Goal: Task Accomplishment & Management: Complete application form

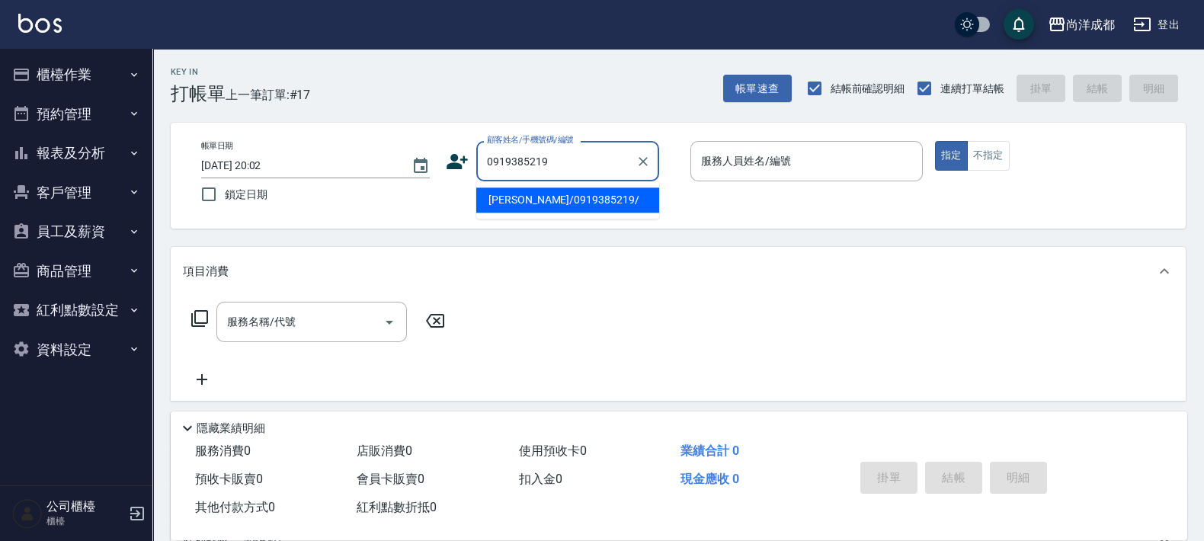
type input "[PERSON_NAME]/0919385219/"
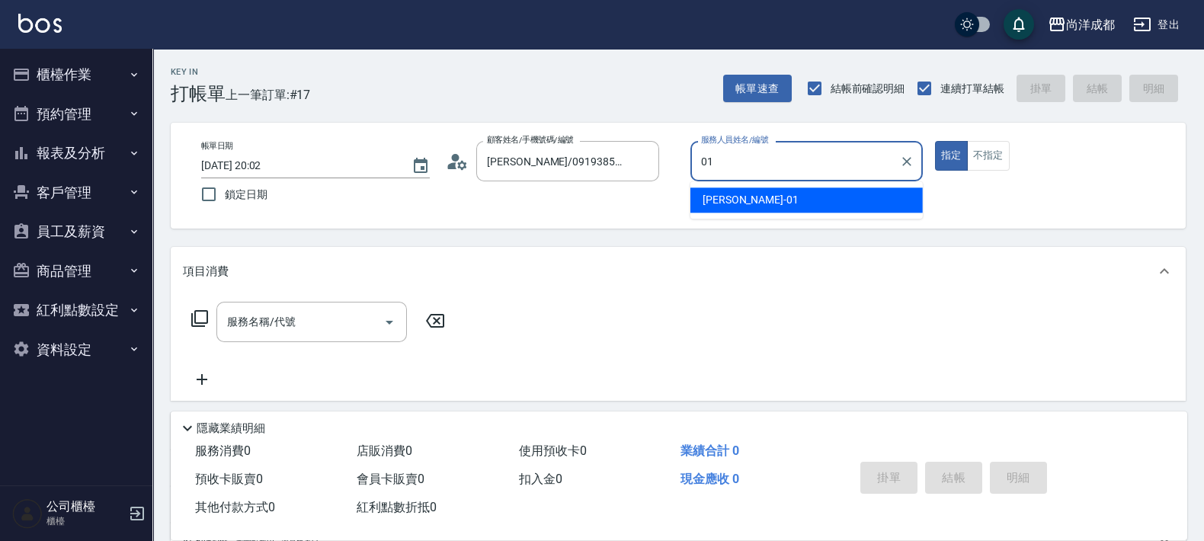
type input "[PERSON_NAME]-01"
type button "true"
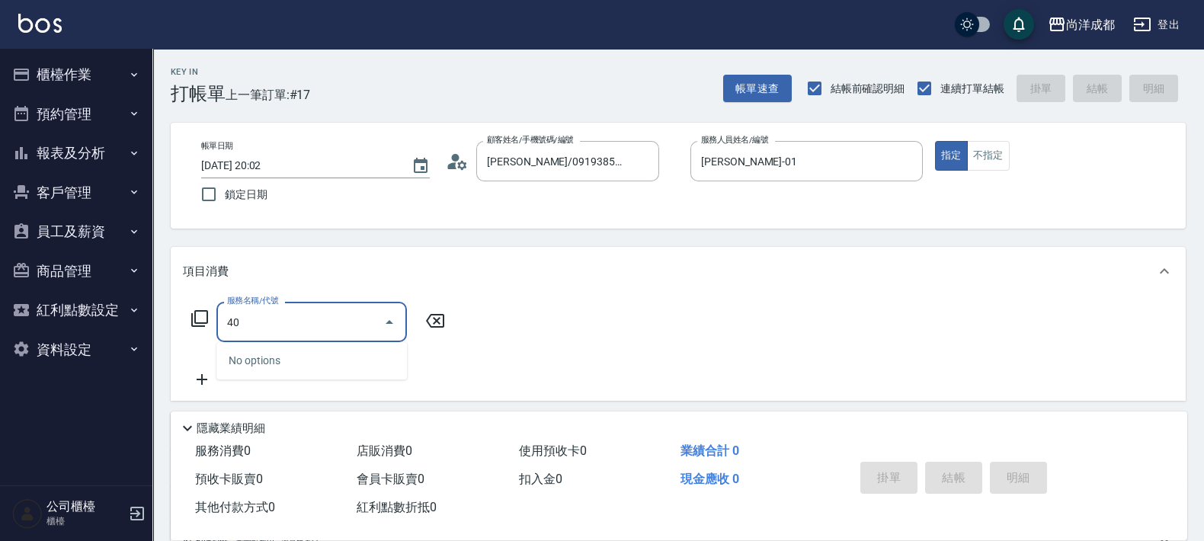
type input "401"
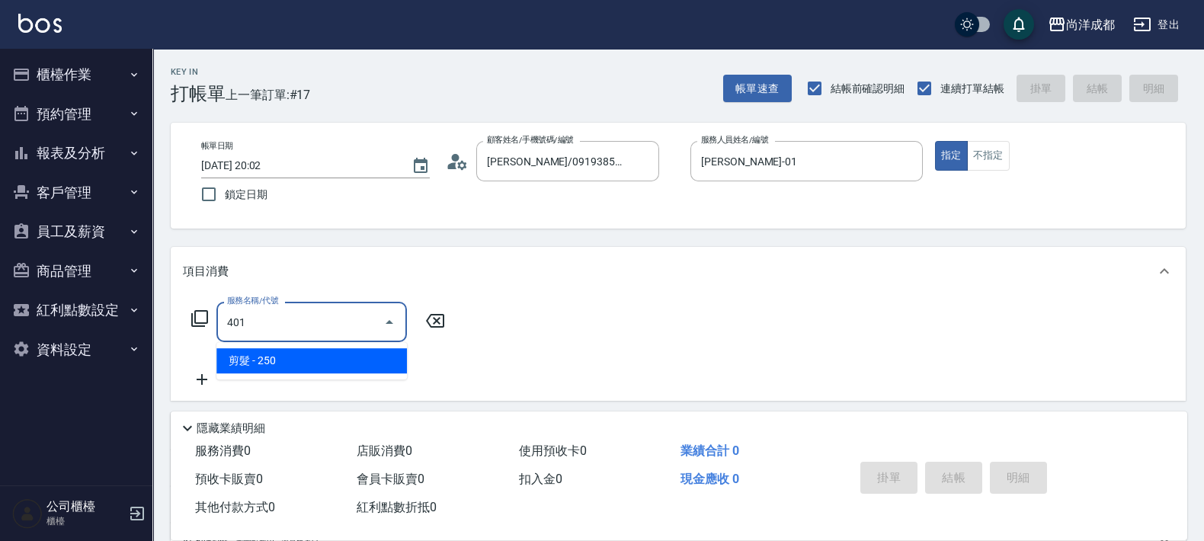
type input "20"
type input "剪髮(401)"
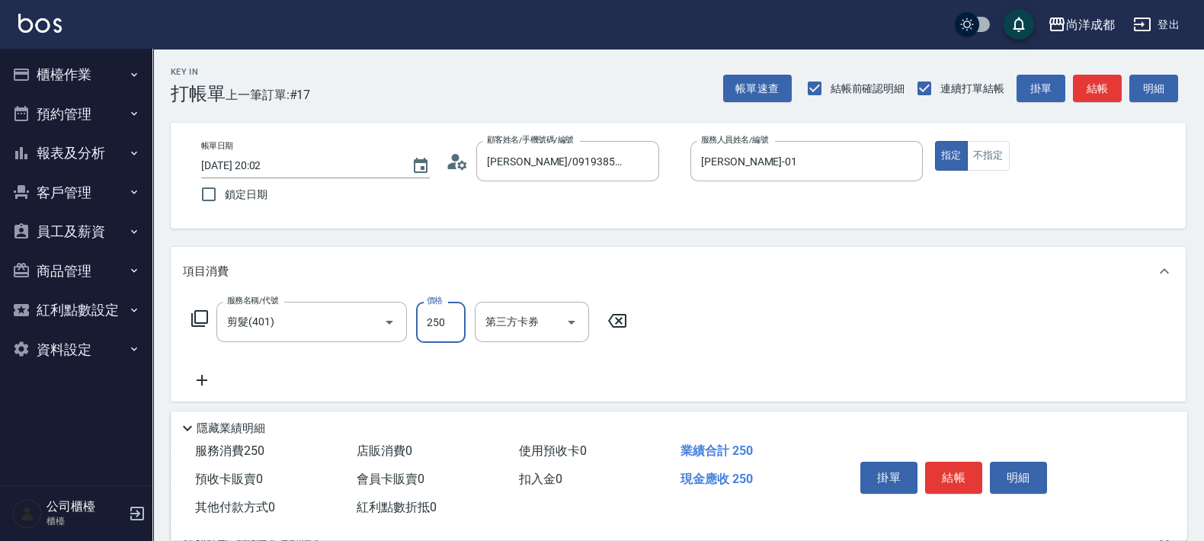
type input "0"
type input "1"
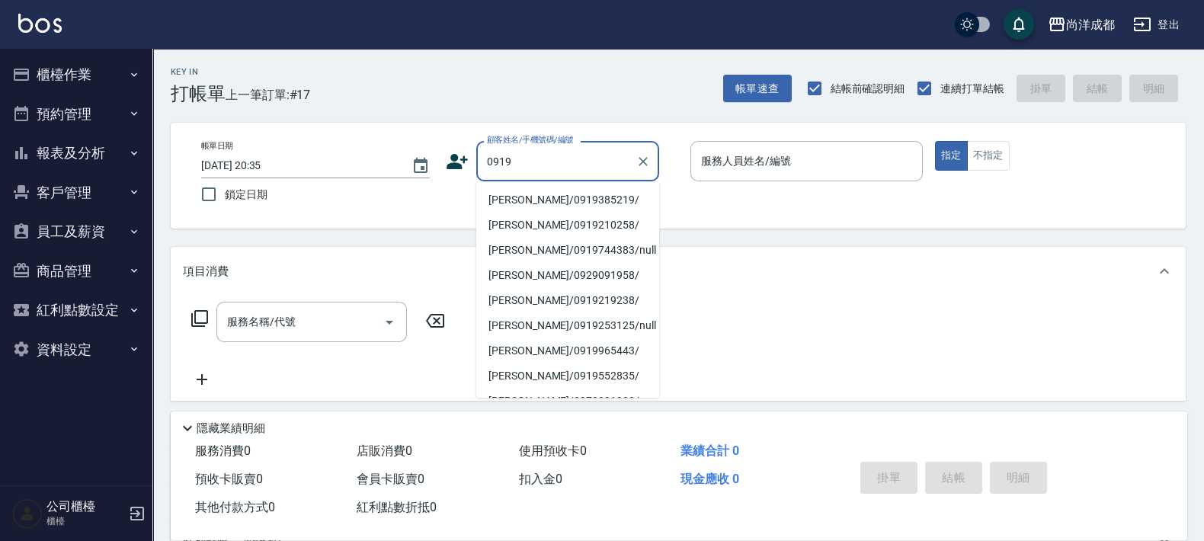
click at [582, 193] on li "[PERSON_NAME]/0919385219/" at bounding box center [567, 200] width 183 height 25
type input "[PERSON_NAME]/0919385219/"
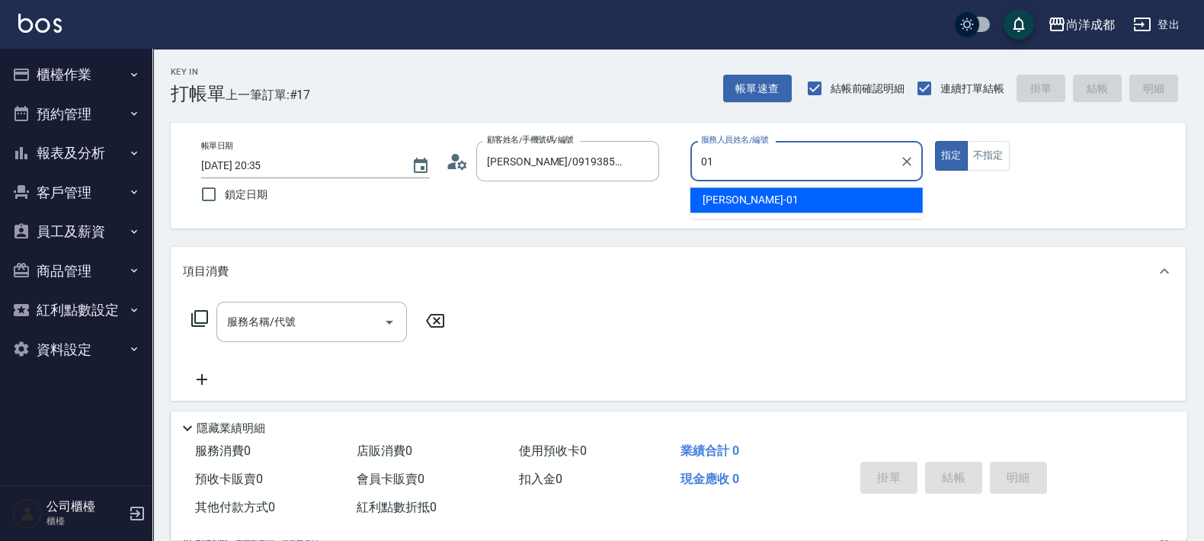
type input "[PERSON_NAME]-01"
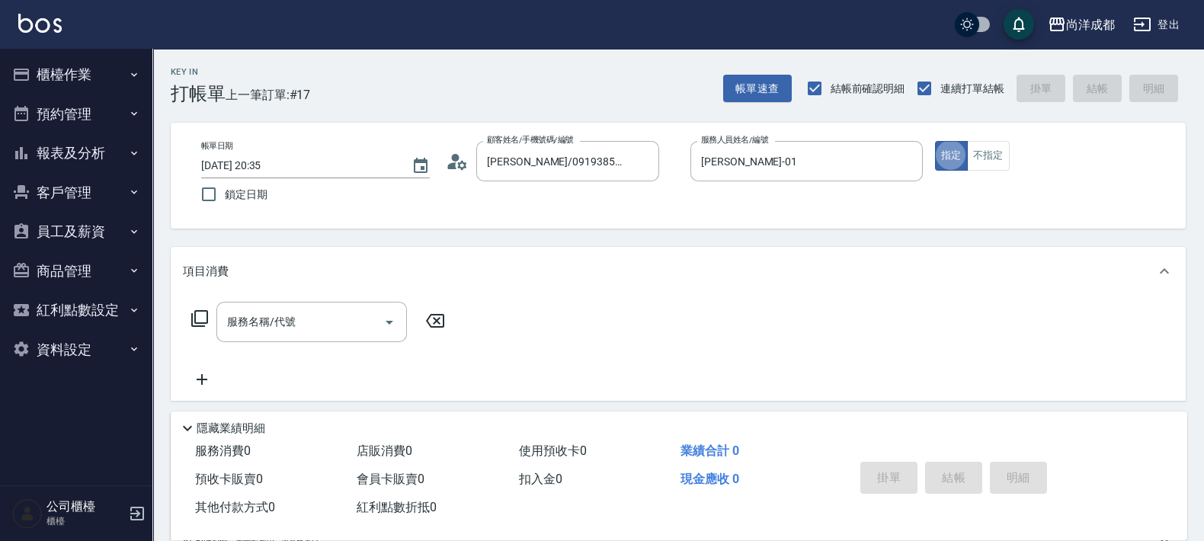
type button "true"
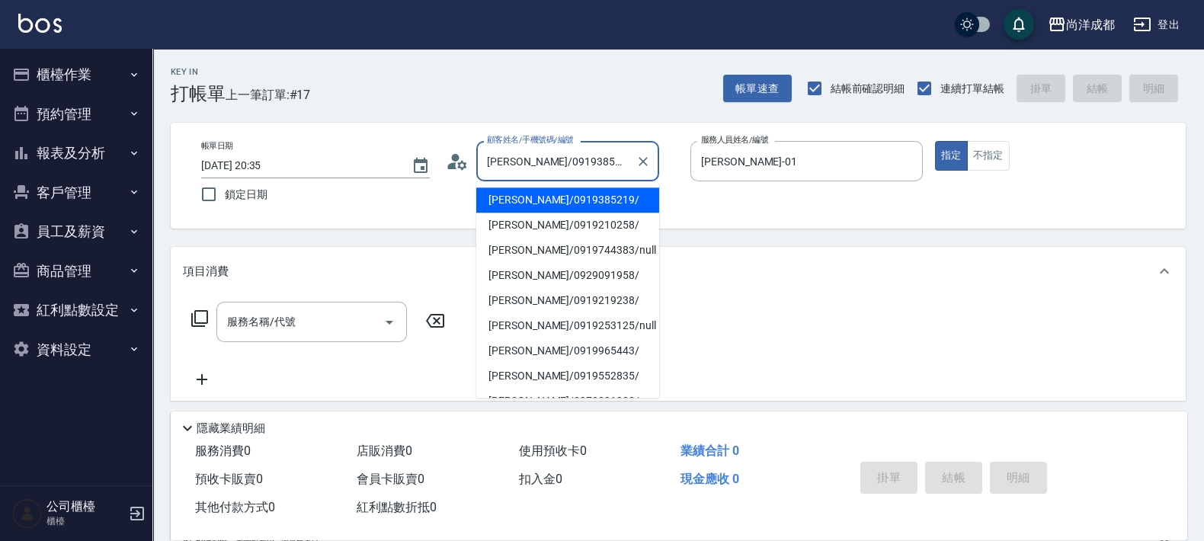
click at [604, 164] on input "[PERSON_NAME]/0919385219/" at bounding box center [556, 161] width 146 height 27
click at [568, 199] on li "[PERSON_NAME]/0919385219/" at bounding box center [567, 200] width 183 height 25
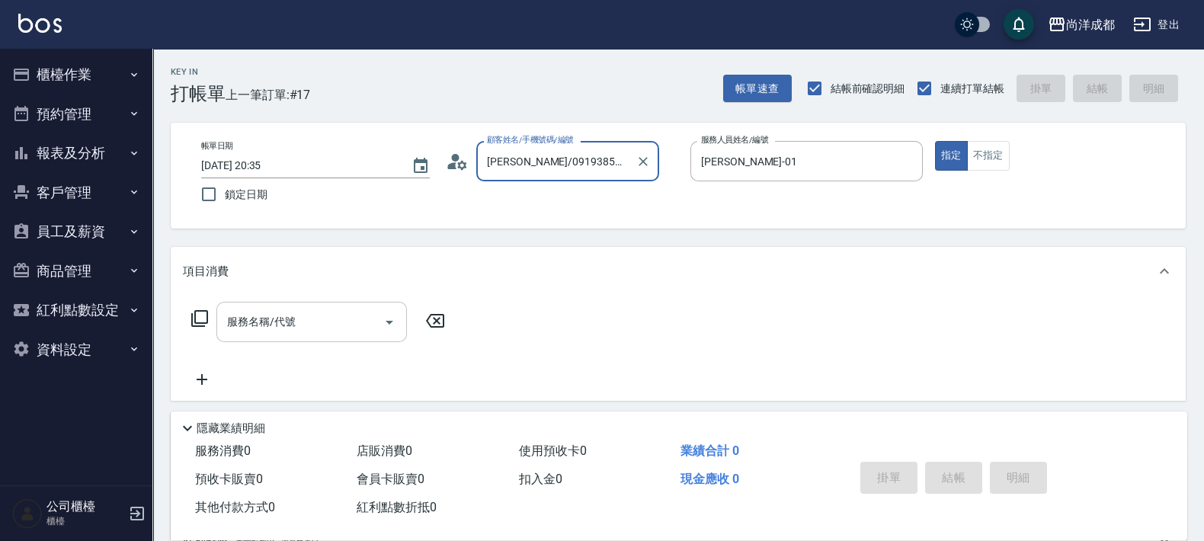
click at [316, 307] on div "服務名稱/代號" at bounding box center [311, 322] width 191 height 40
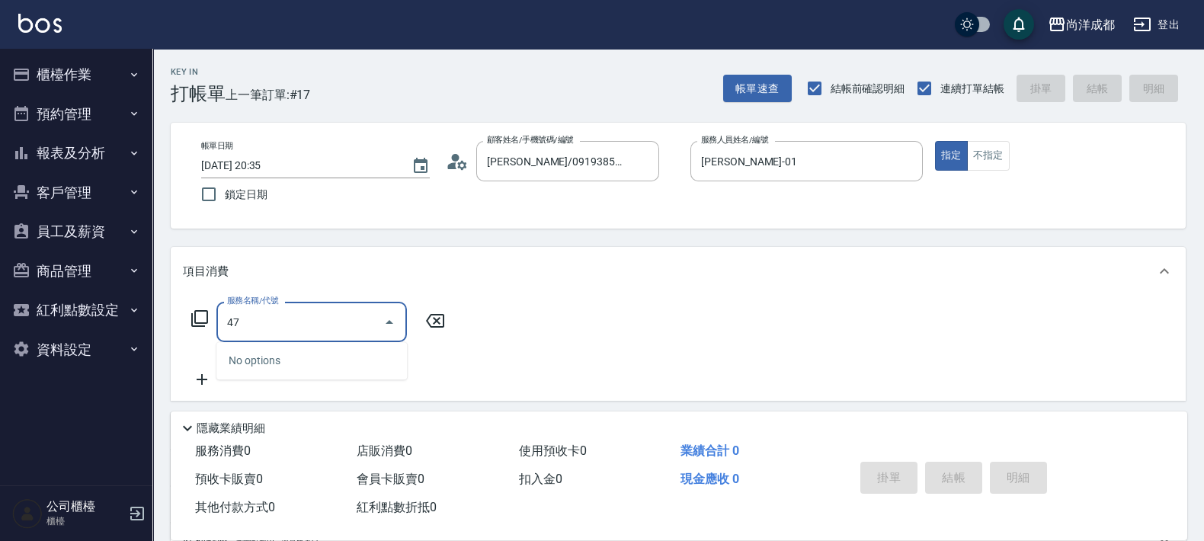
type input "4"
type input "401"
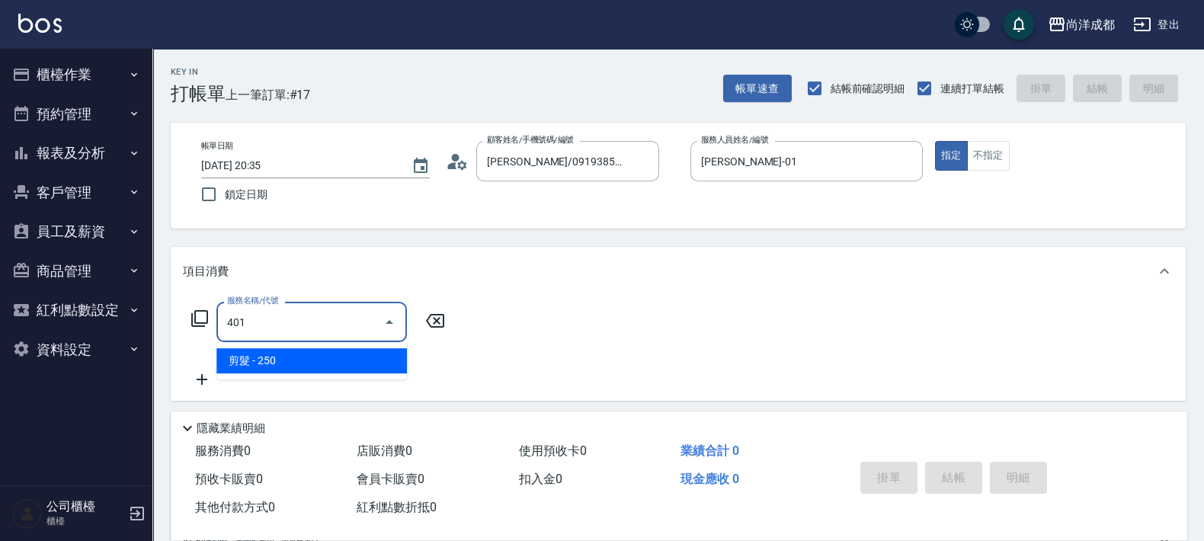
type input "20"
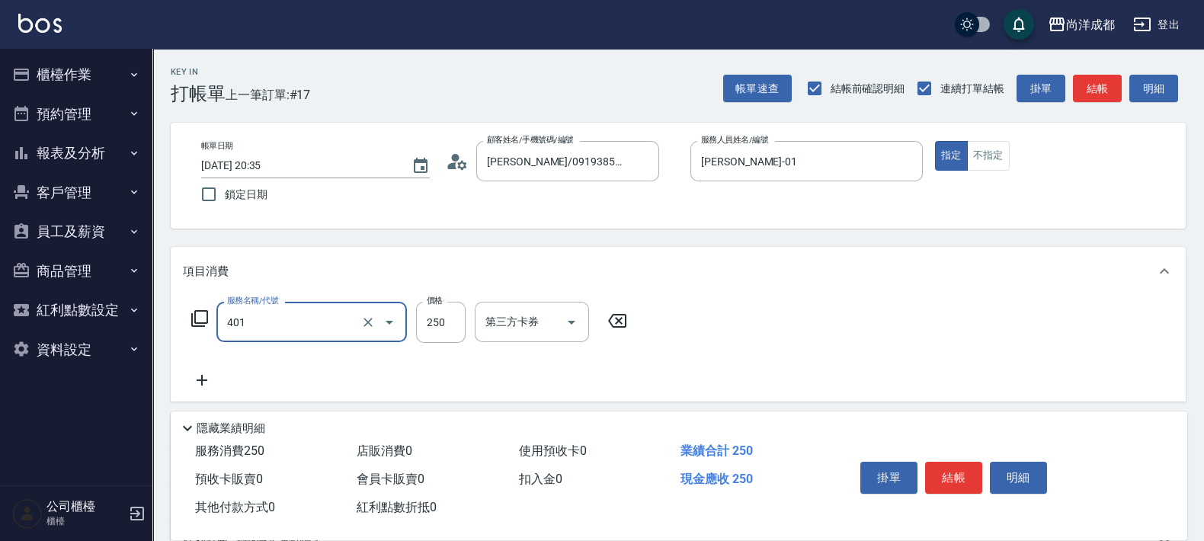
type input "剪髮(401)"
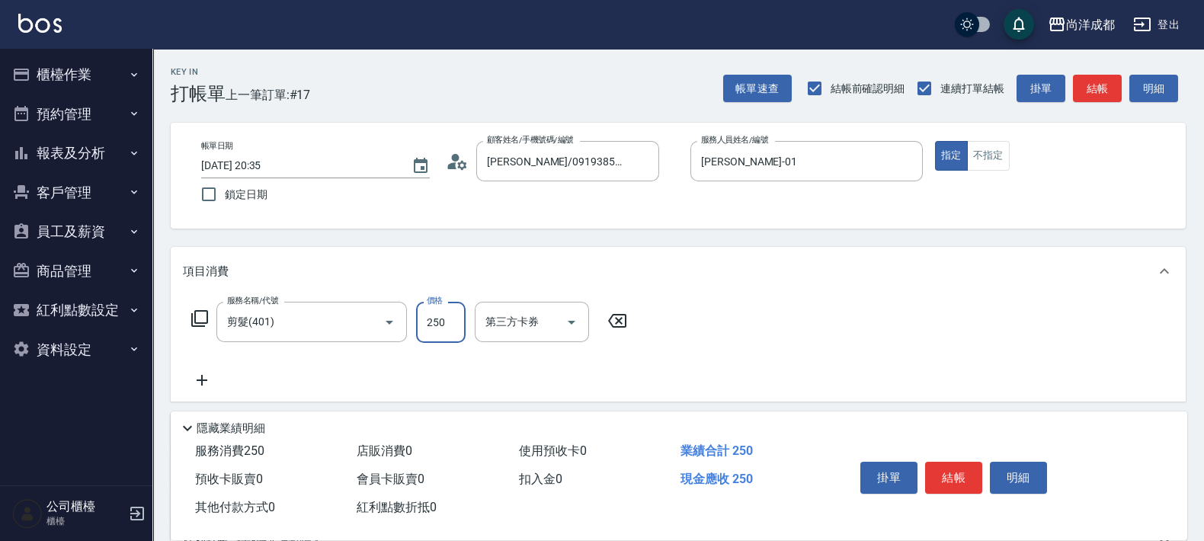
type input "0"
type input "10"
type input "108"
type input "100"
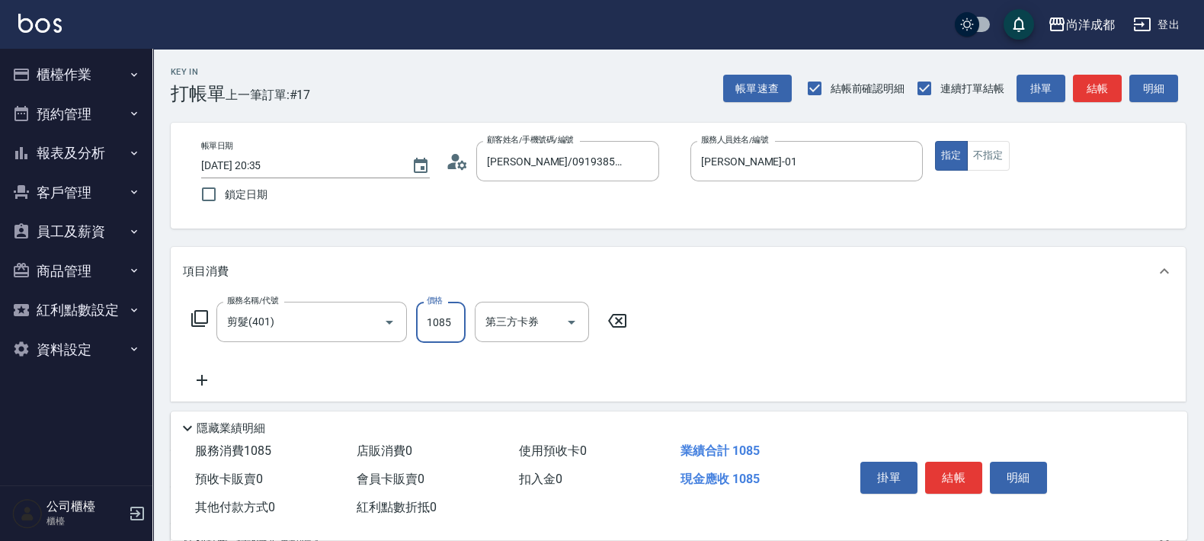
type input "1085"
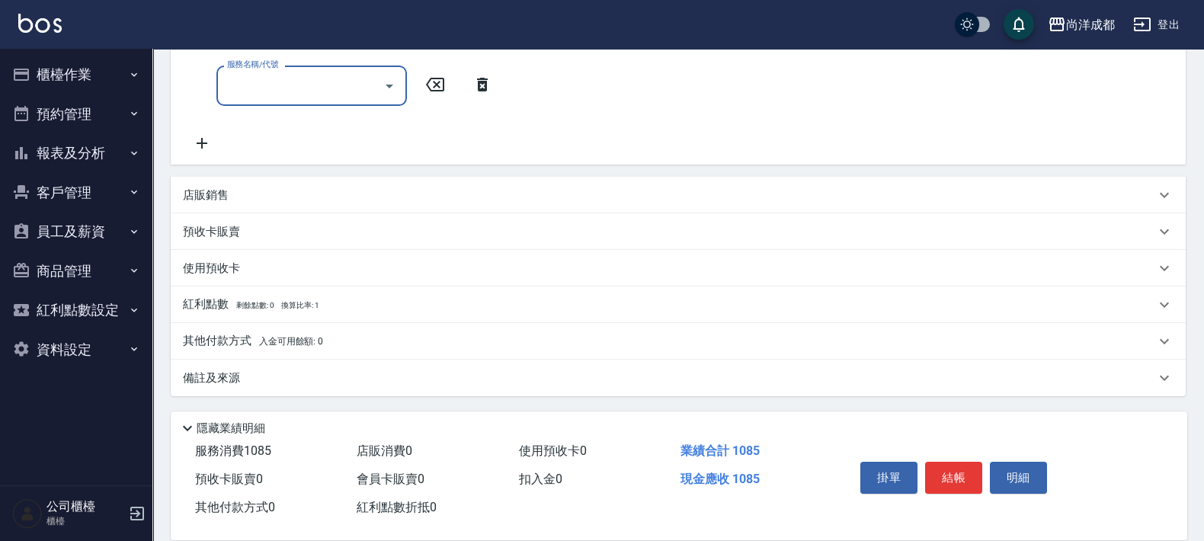
scroll to position [200, 0]
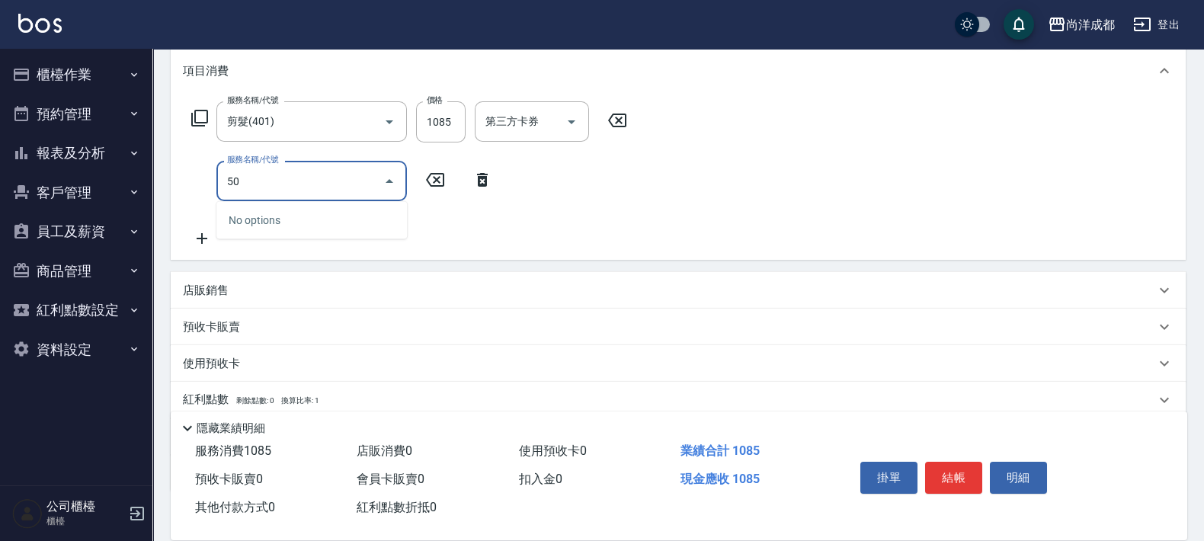
type input "501"
type input "200"
type input "染髮(501)"
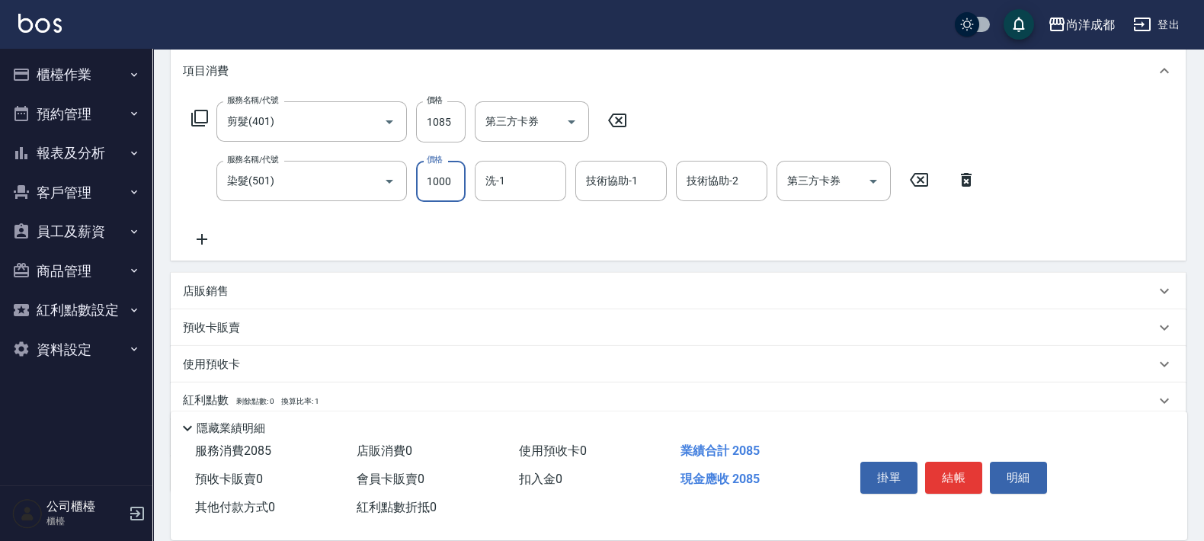
type input "100"
type input "2"
type input "110"
type input "26"
type input "130"
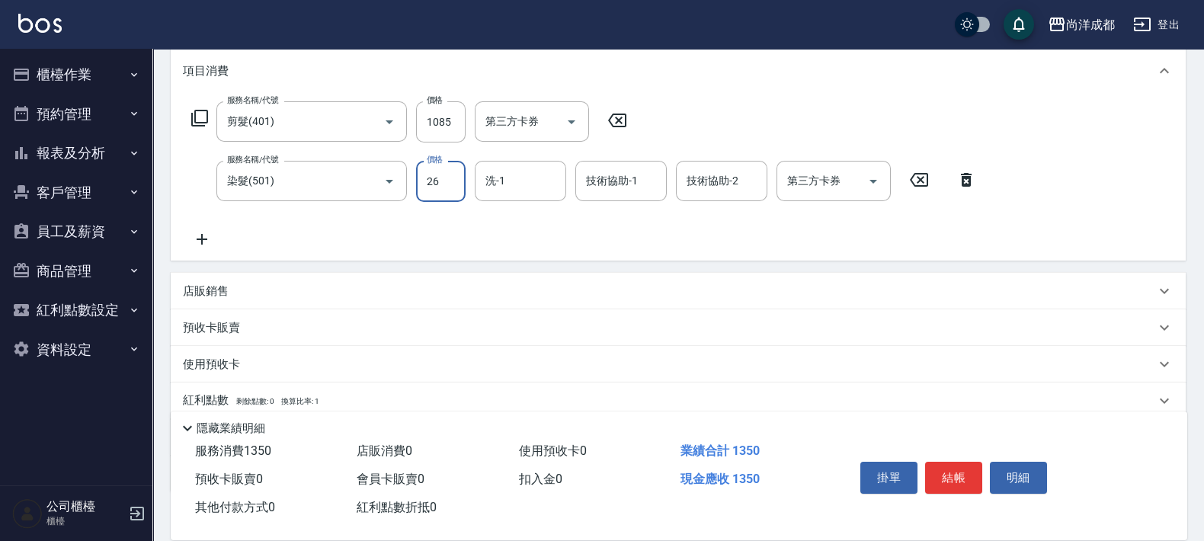
type input "265"
type input "370"
type input "2656"
type input "[PERSON_NAME]-13"
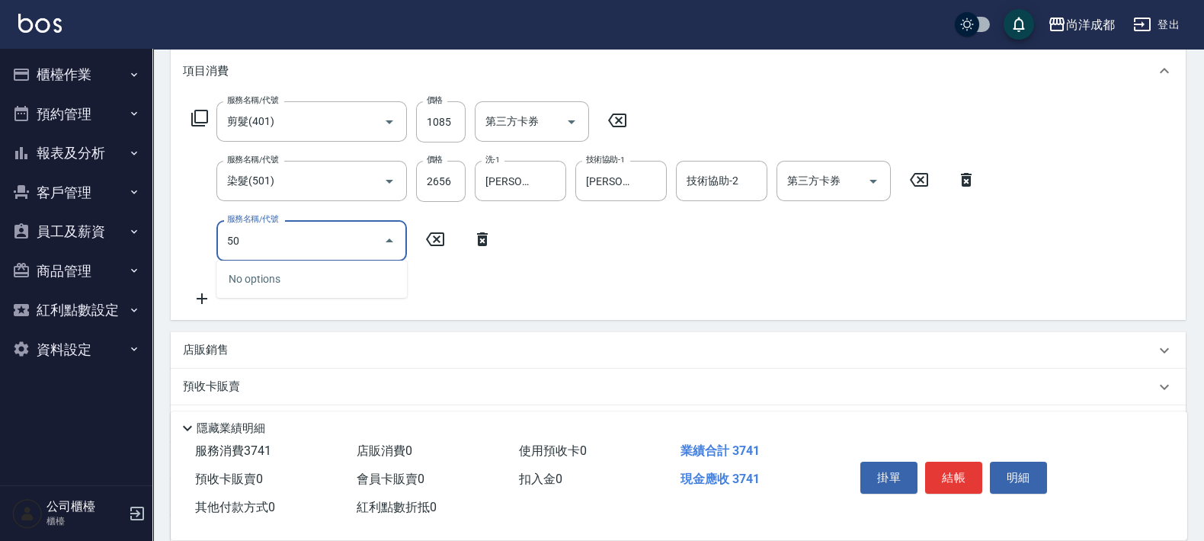
type input "501"
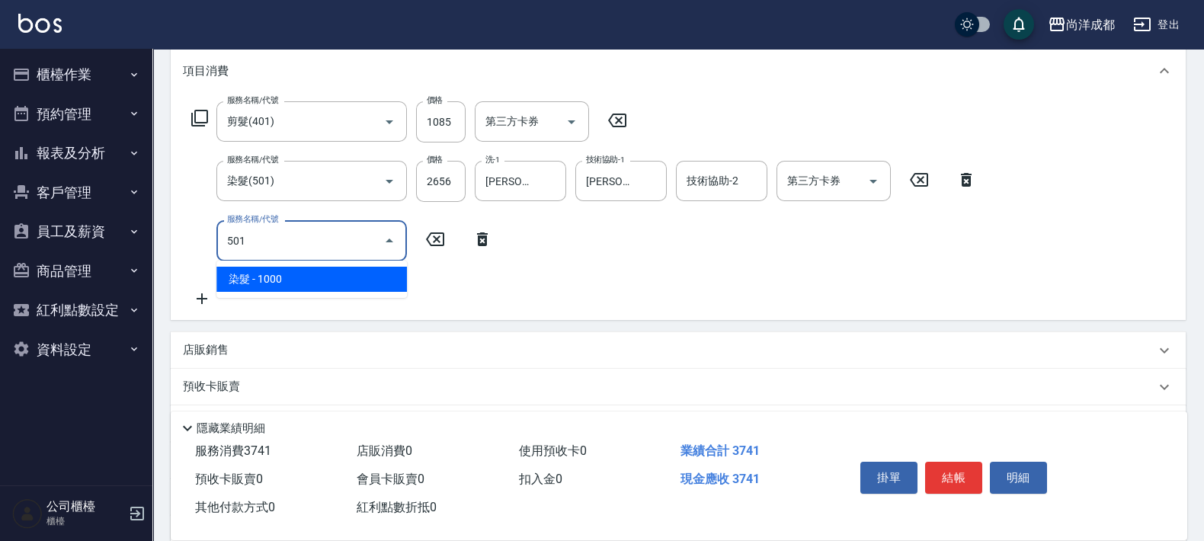
type input "470"
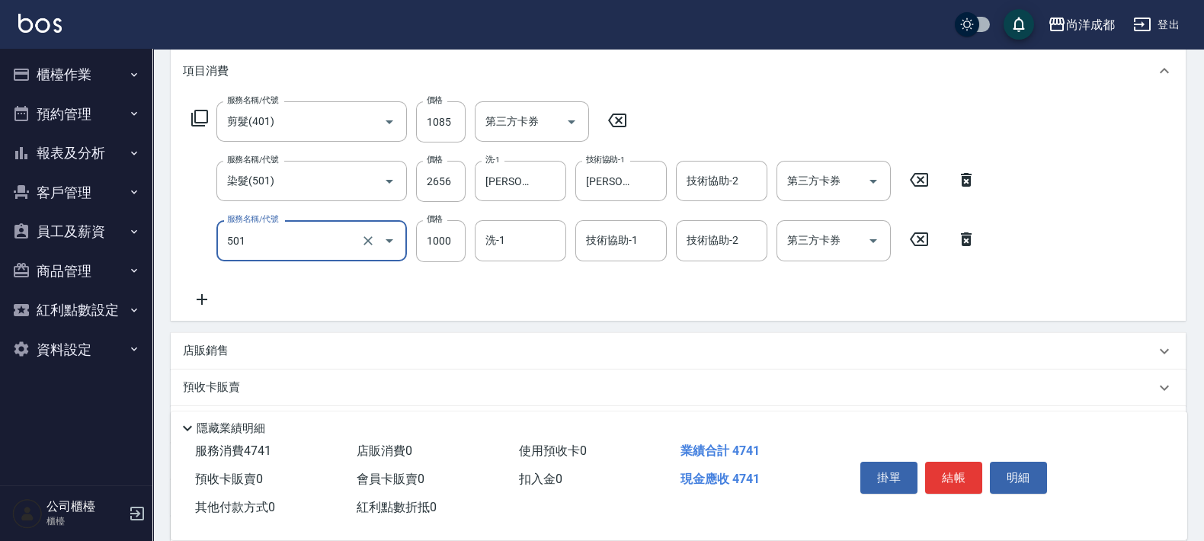
type input "染髮(501)"
type input "370"
type input "400"
type input "770"
type input "4000"
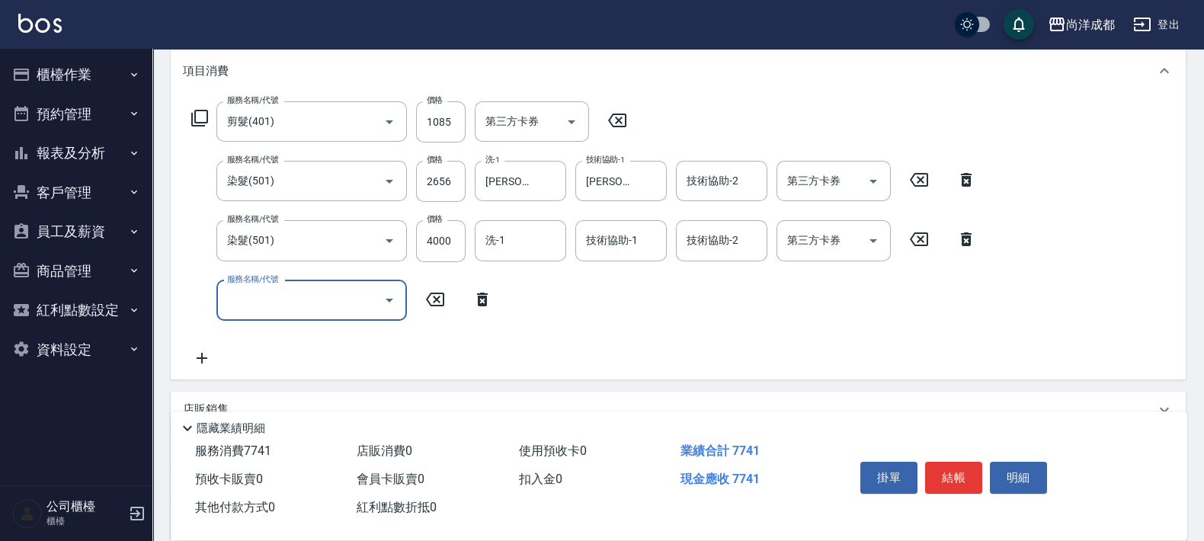
type input "6"
click at [388, 298] on icon "Close" at bounding box center [389, 300] width 18 height 18
click at [381, 305] on icon "Open" at bounding box center [389, 300] width 18 height 18
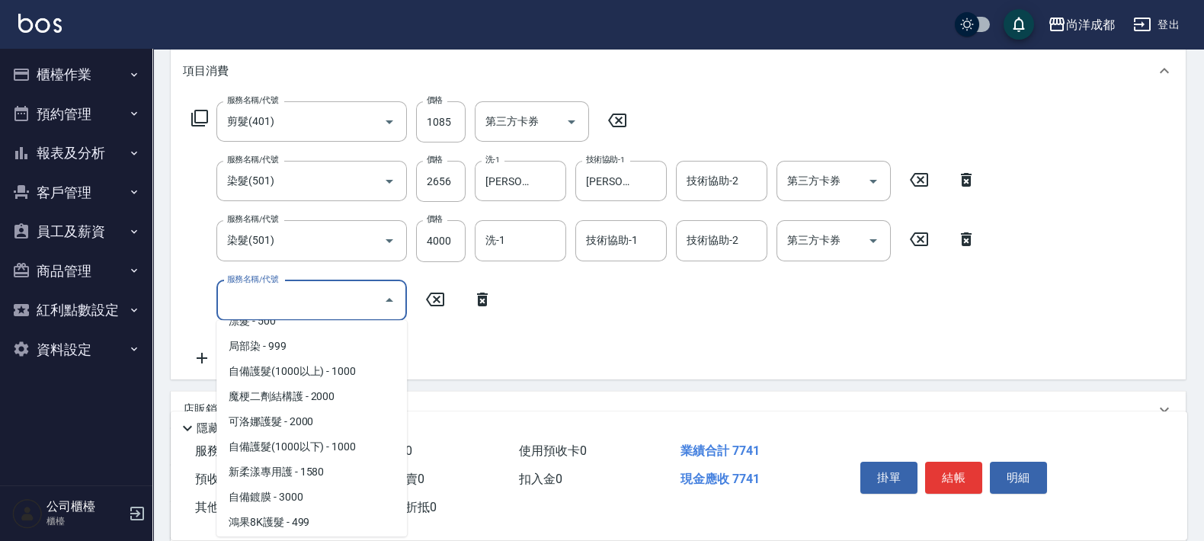
scroll to position [236, 0]
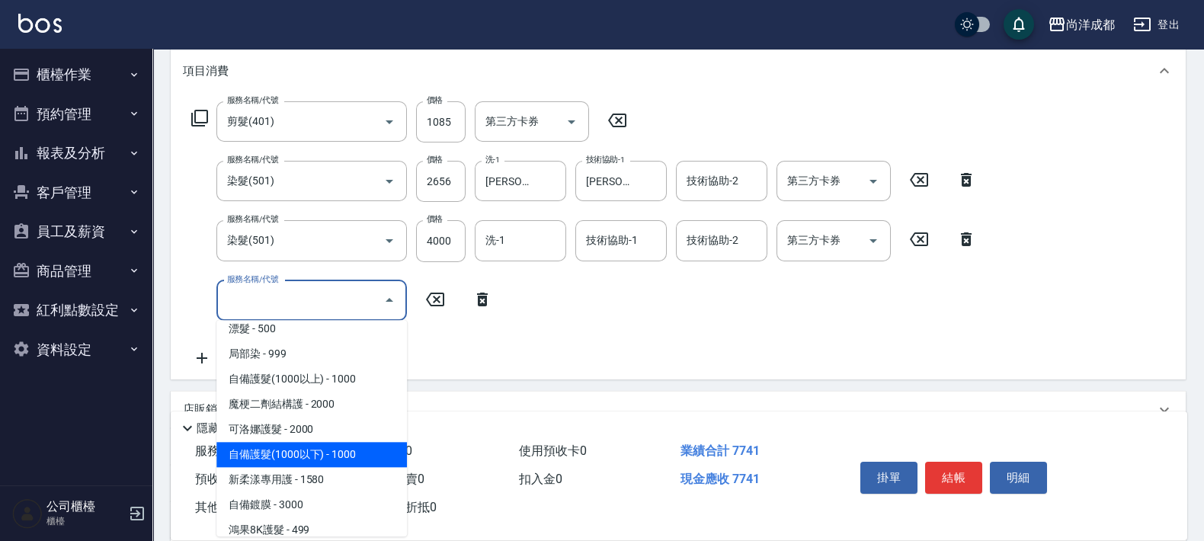
click at [373, 450] on span "自備護髮(1000以下) - 1000" at bounding box center [311, 454] width 191 height 25
type input "870"
type input "自備護髮(1000以下)(604)"
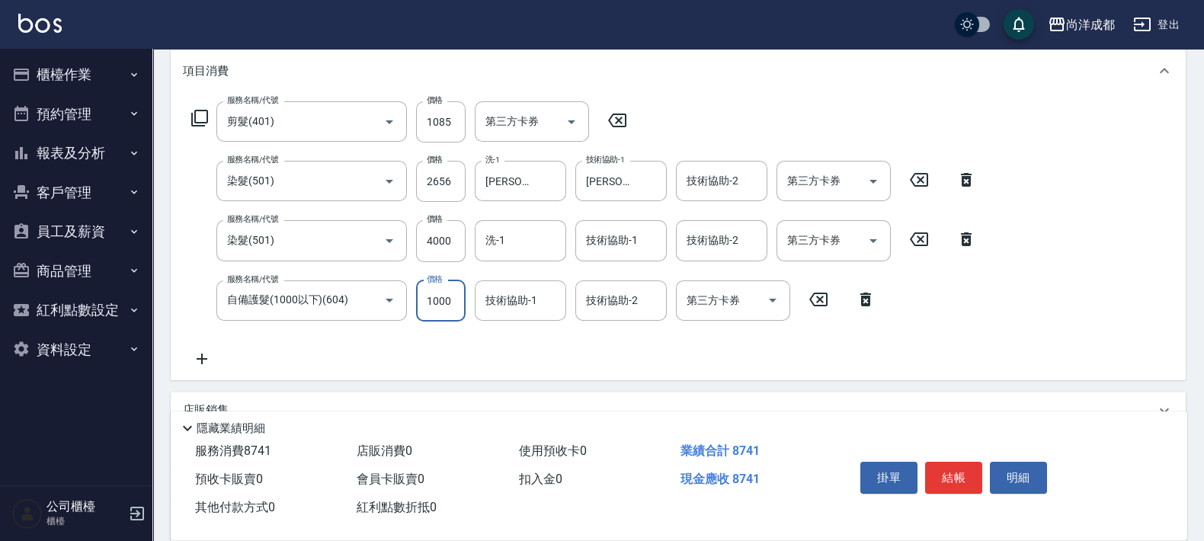
click at [461, 301] on input "1000" at bounding box center [441, 300] width 50 height 41
type input "770"
type input "60"
type input "830"
type input "600"
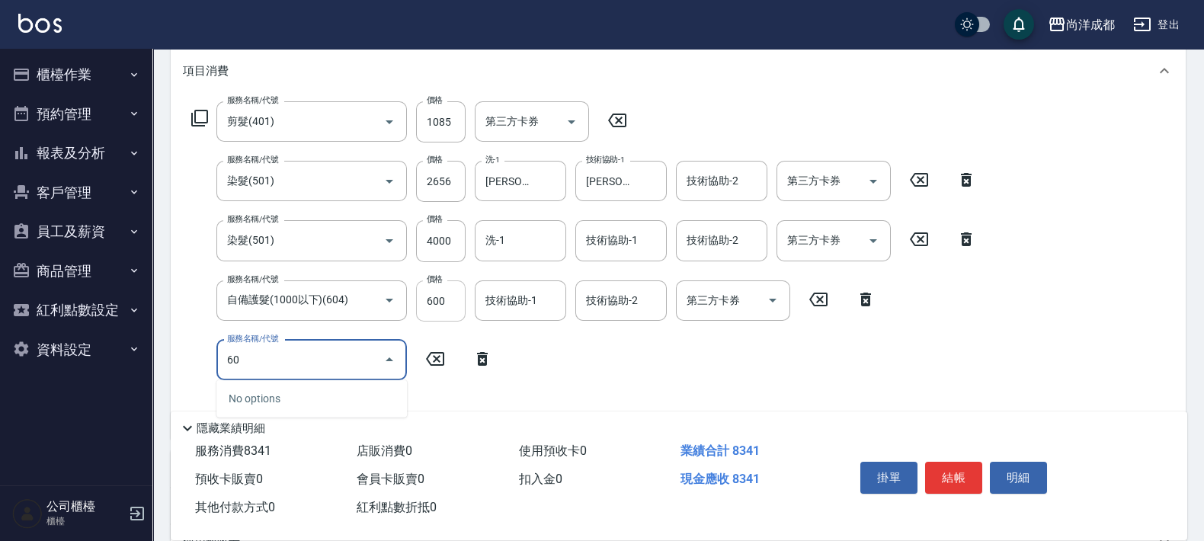
type input "601"
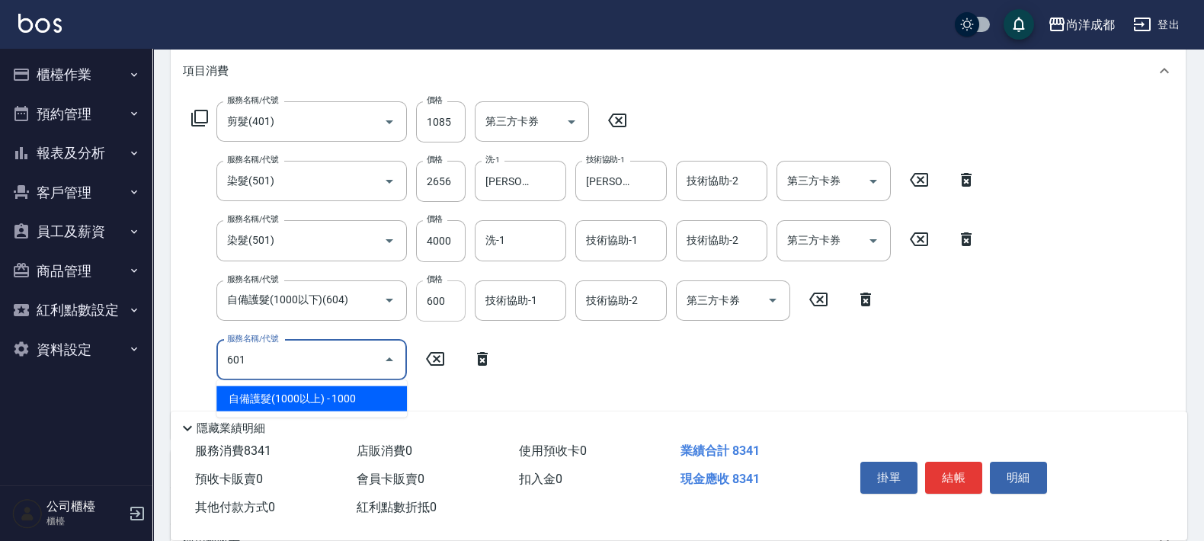
type input "930"
type input "自備護髮(1000以上)(601)"
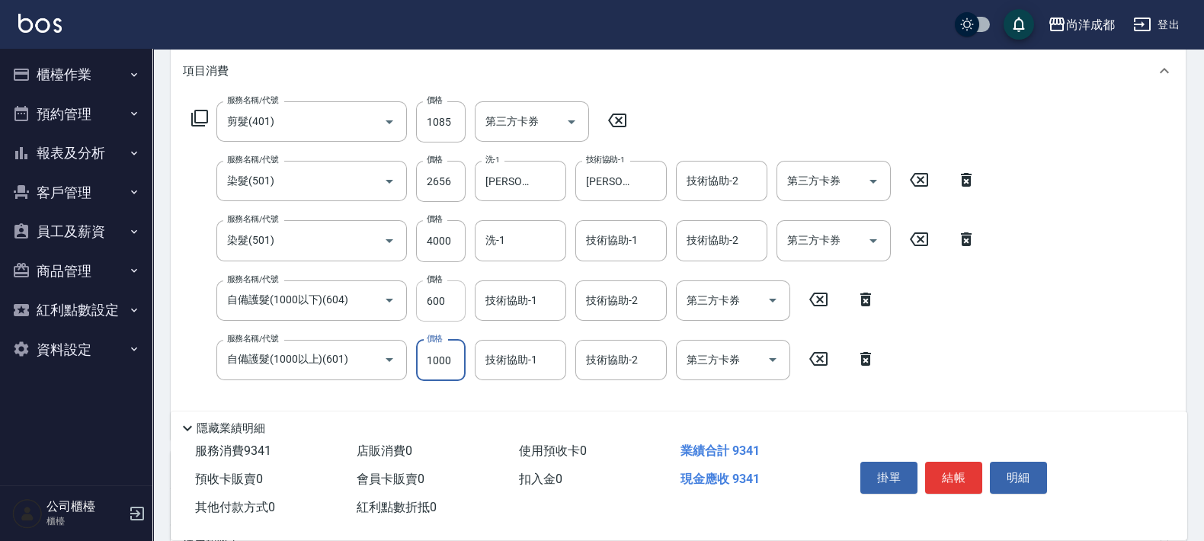
type input "830"
type input "24"
type input "850"
type input "2490"
type input "1080"
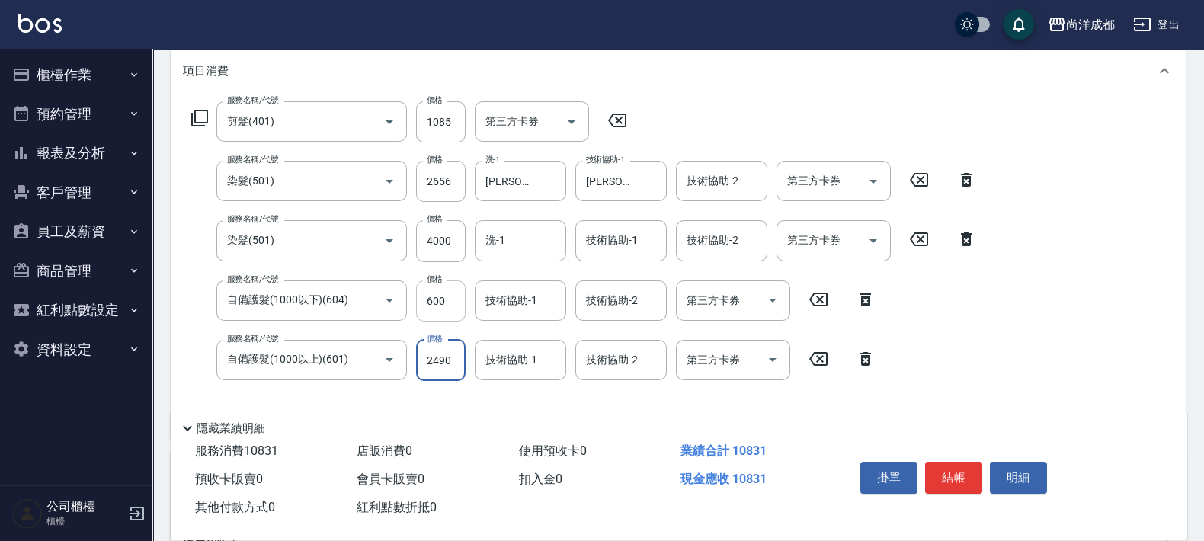
type input "2490"
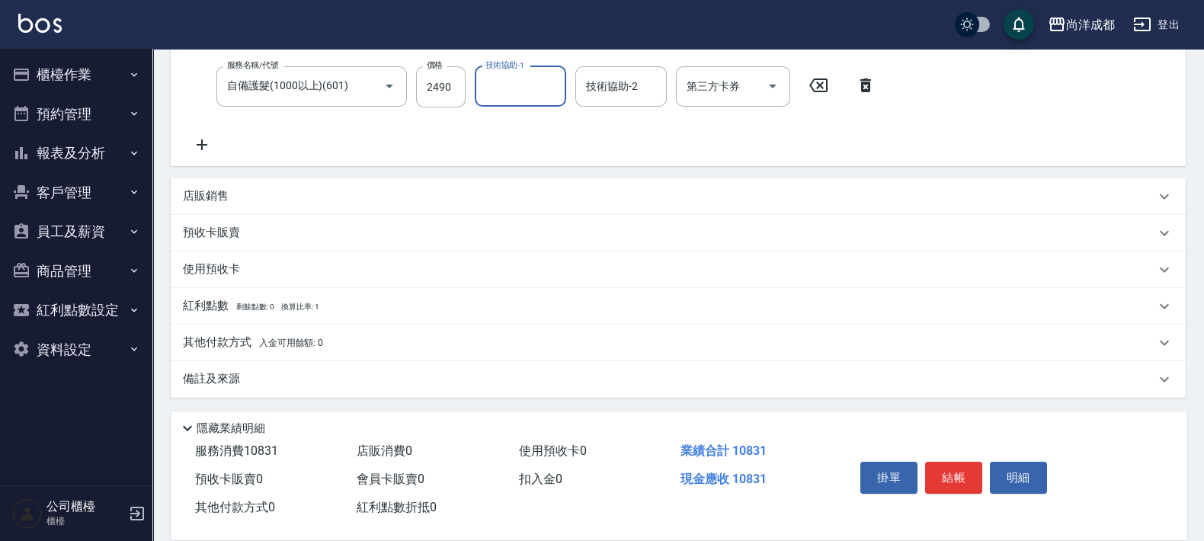
scroll to position [475, 0]
click at [206, 188] on p "店販銷售" at bounding box center [206, 196] width 46 height 16
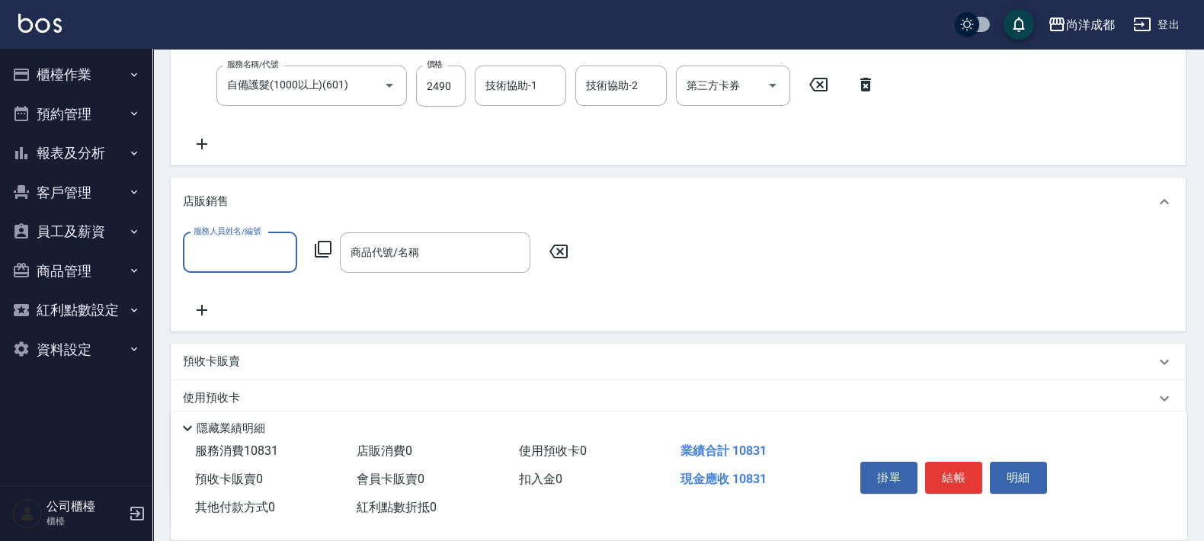
scroll to position [0, 0]
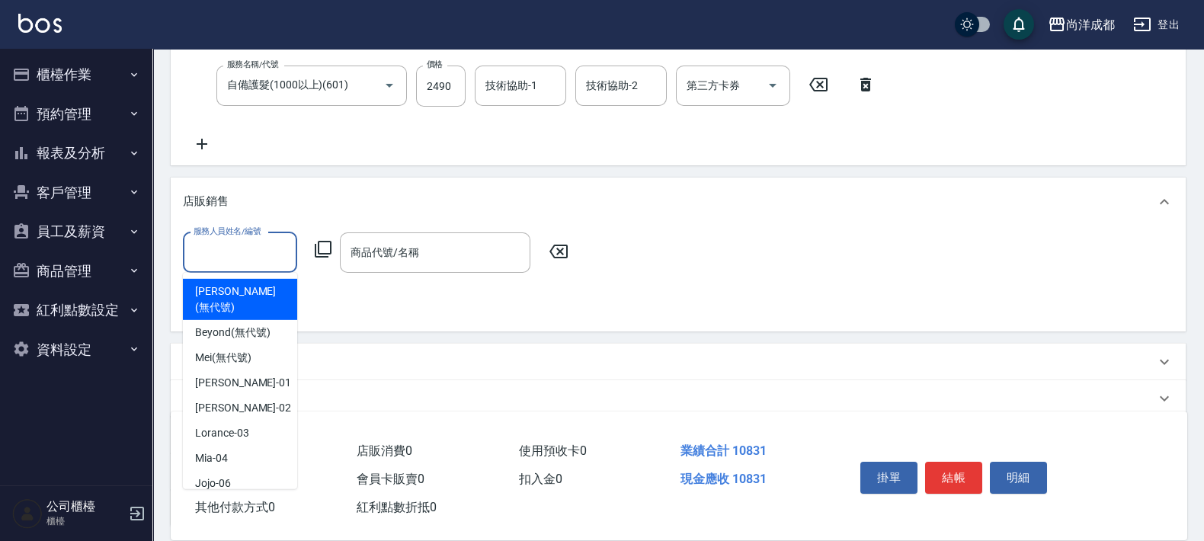
click at [256, 253] on input "服務人員姓名/編號" at bounding box center [240, 252] width 101 height 27
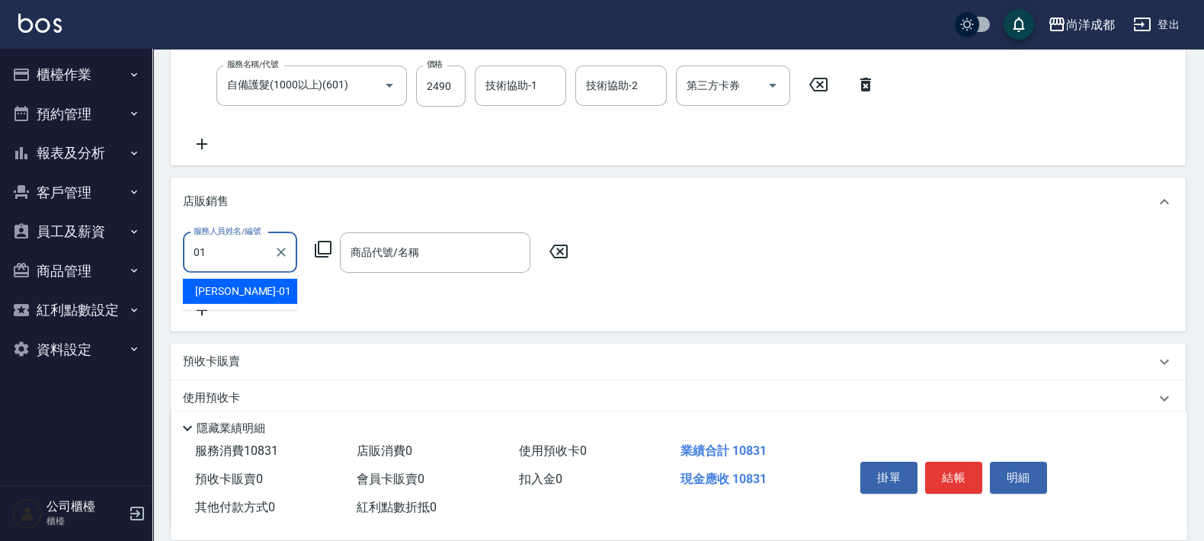
type input "[PERSON_NAME]-01"
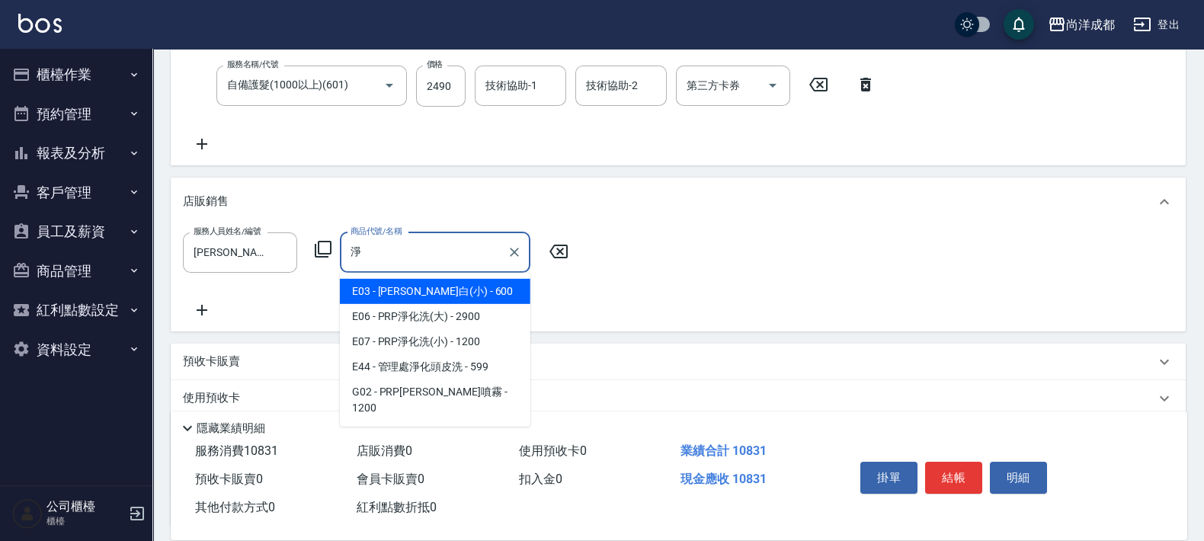
click at [434, 287] on span "E03 - [PERSON_NAME]白(小) - 600" at bounding box center [435, 291] width 191 height 25
type input "[PERSON_NAME]白(小)"
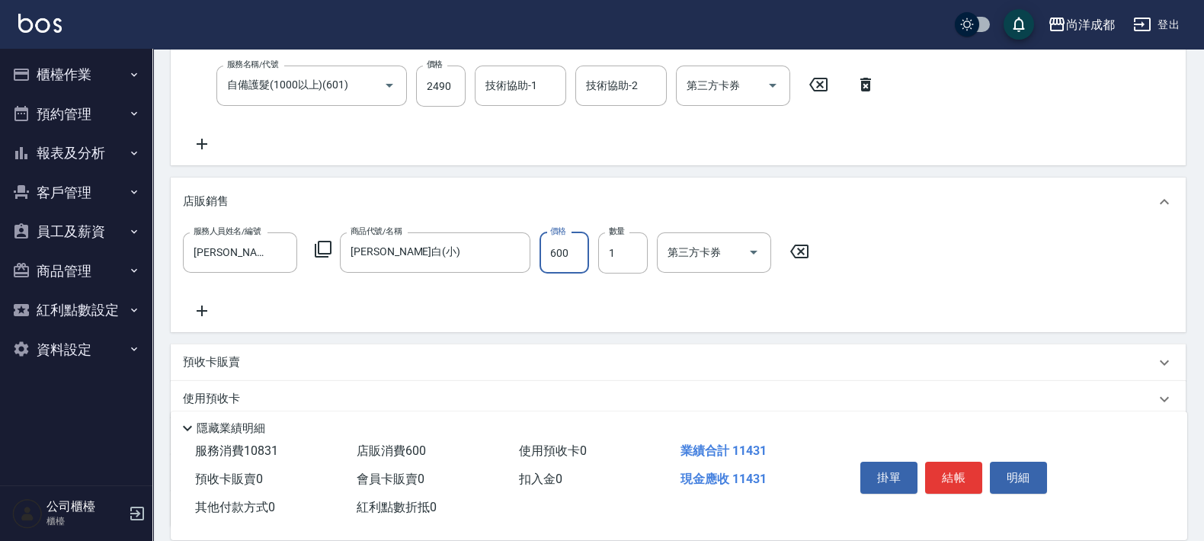
type input "1080"
type input "450"
type input "1120"
type input "450"
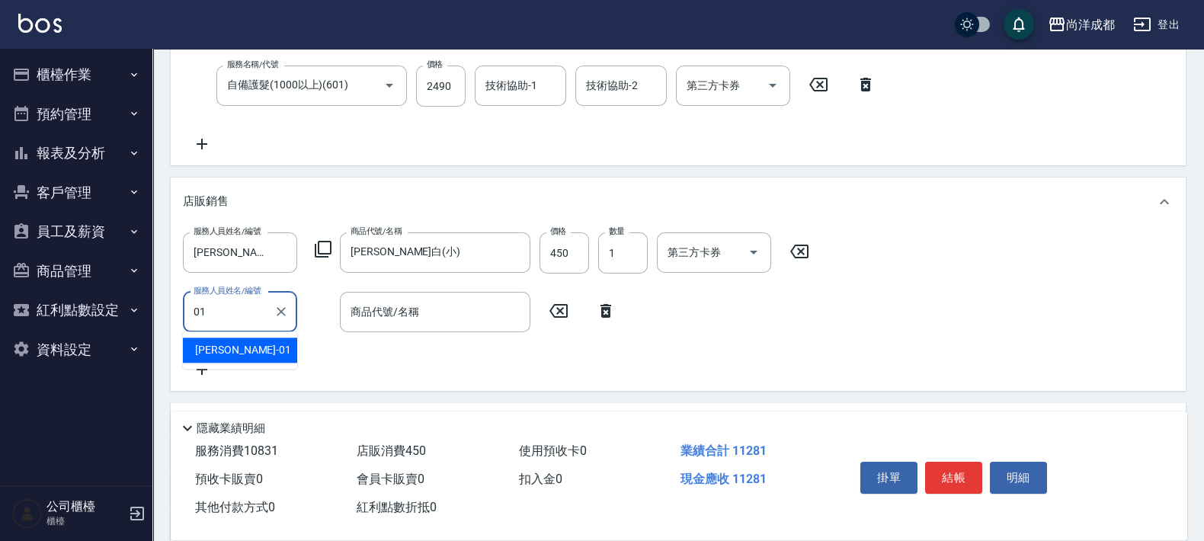
type input "[PERSON_NAME]-01"
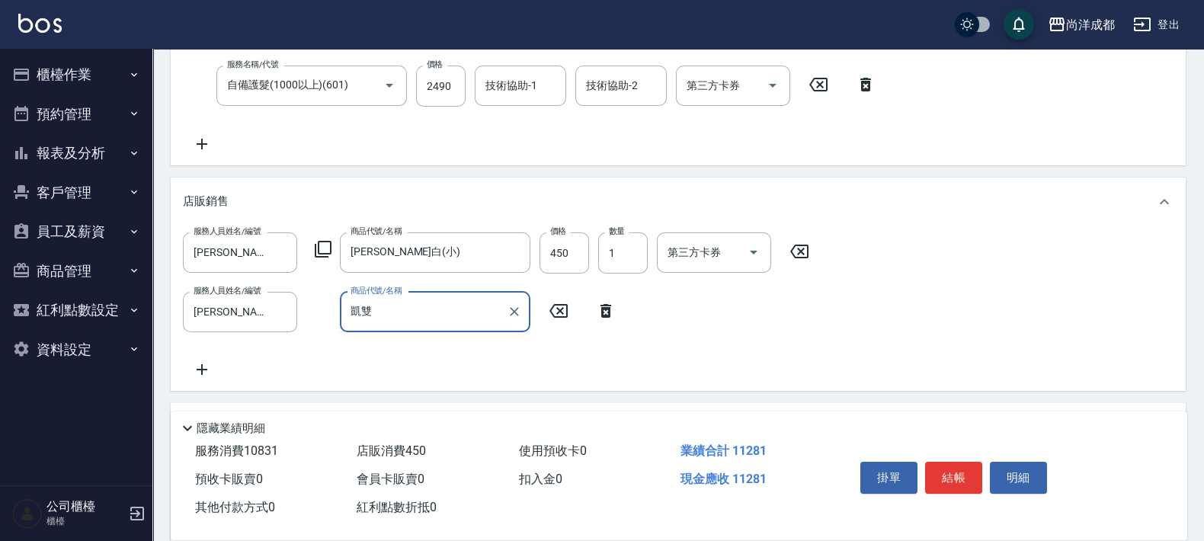
type input "凱"
type input "奶霜"
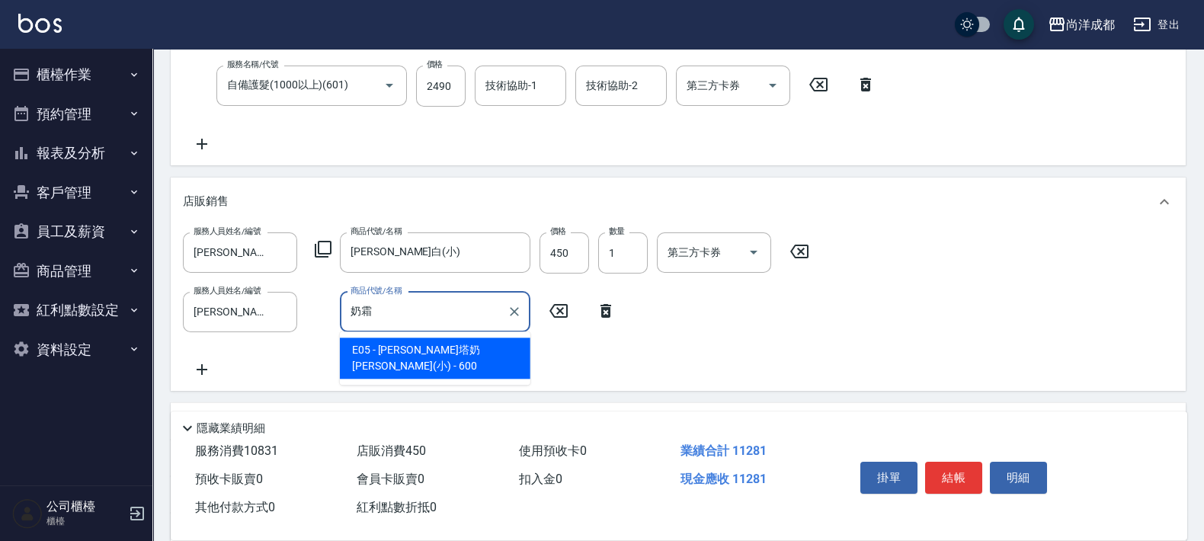
click at [444, 356] on span "E05 - [PERSON_NAME]塔奶[PERSON_NAME](小) - 600" at bounding box center [435, 358] width 191 height 41
type input "1180"
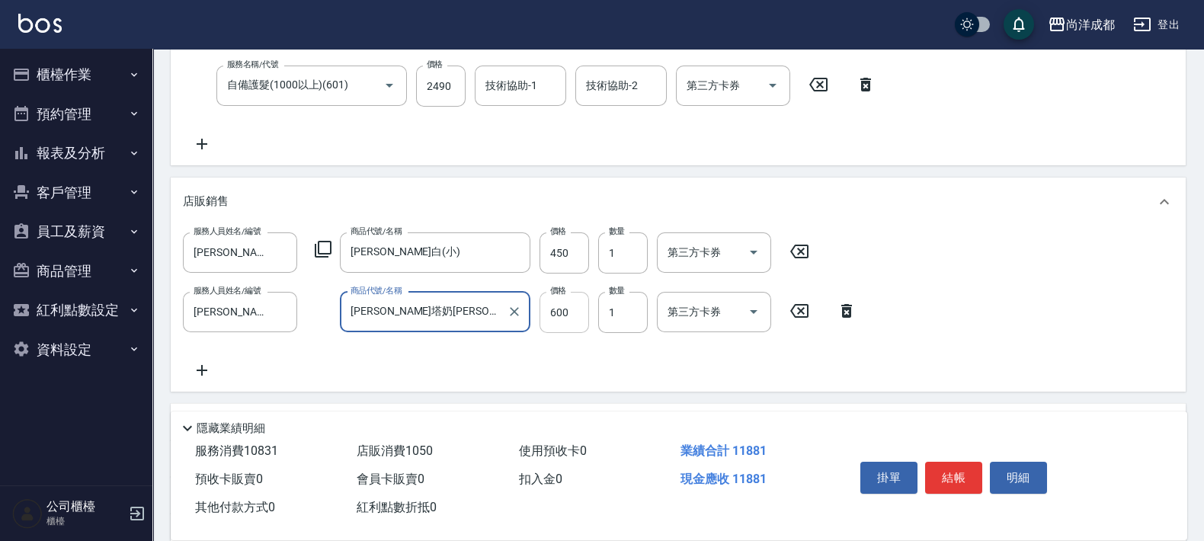
type input "[PERSON_NAME]塔奶[PERSON_NAME](小)"
click at [549, 320] on input "600" at bounding box center [565, 312] width 50 height 41
type input "4"
type input "1130"
type input "44"
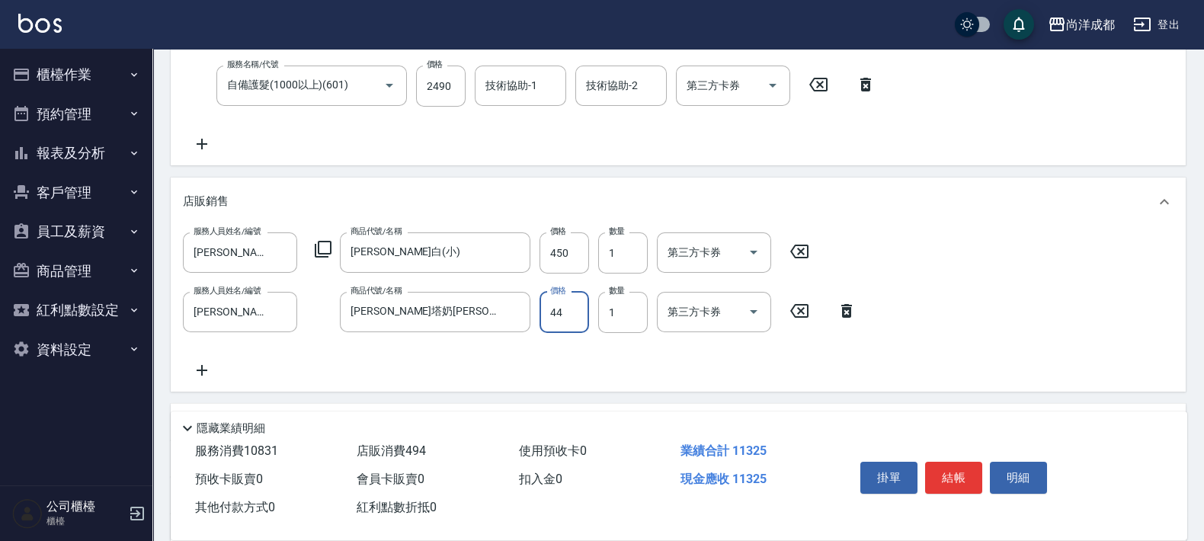
type input "1170"
type input "449"
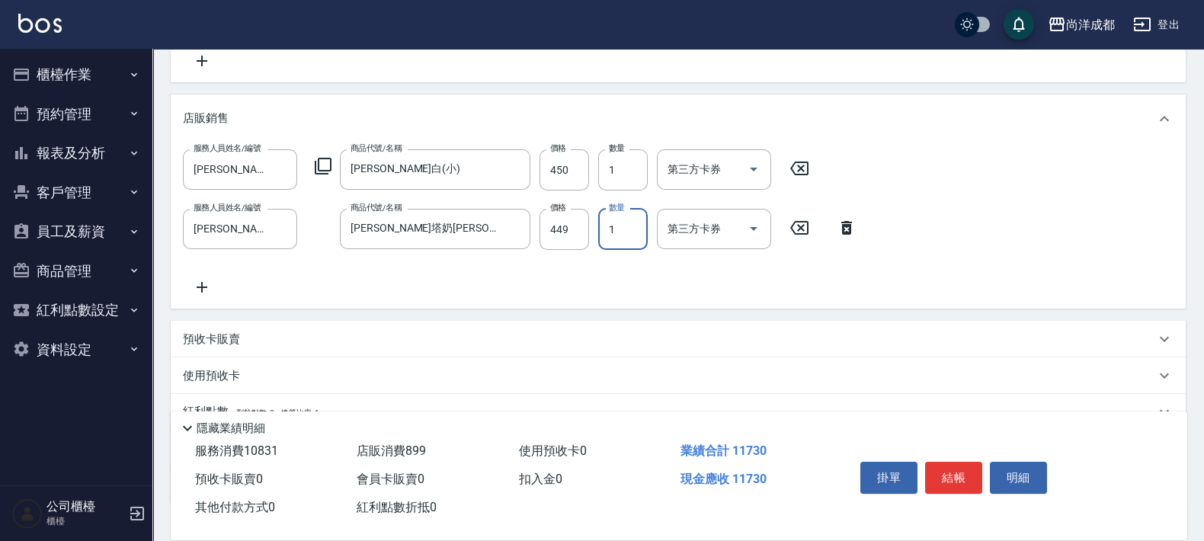
scroll to position [665, 0]
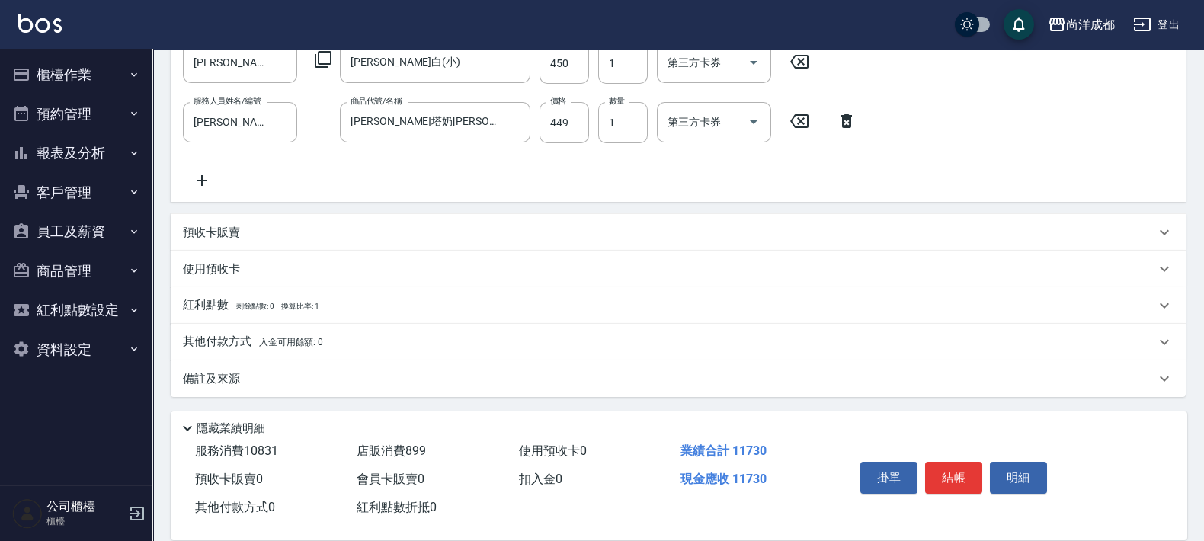
click at [252, 339] on p "其他付款方式 入金可用餘額: 0" at bounding box center [253, 342] width 140 height 17
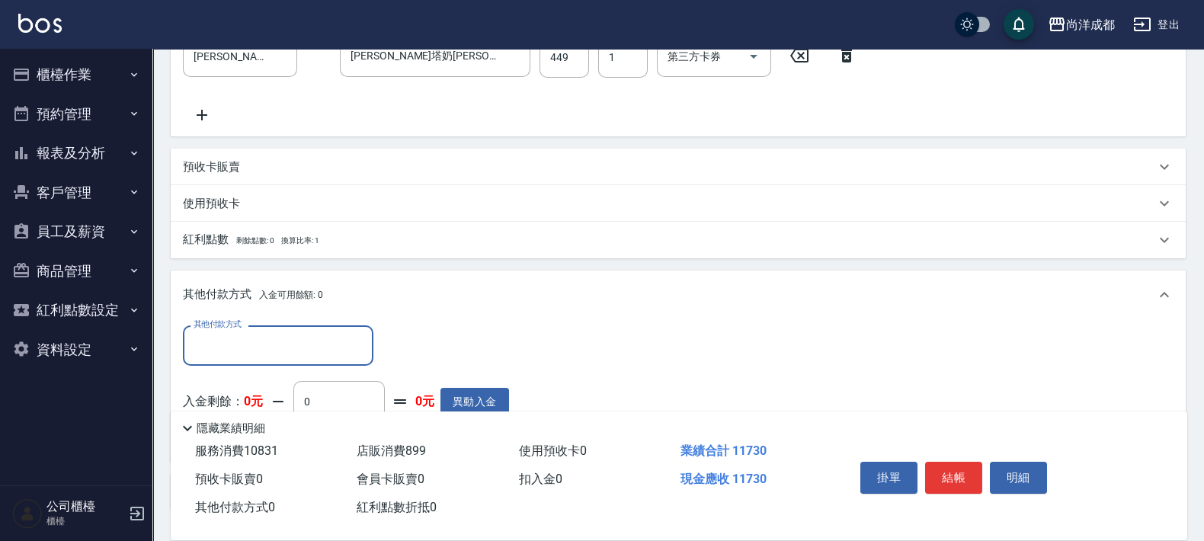
scroll to position [844, 0]
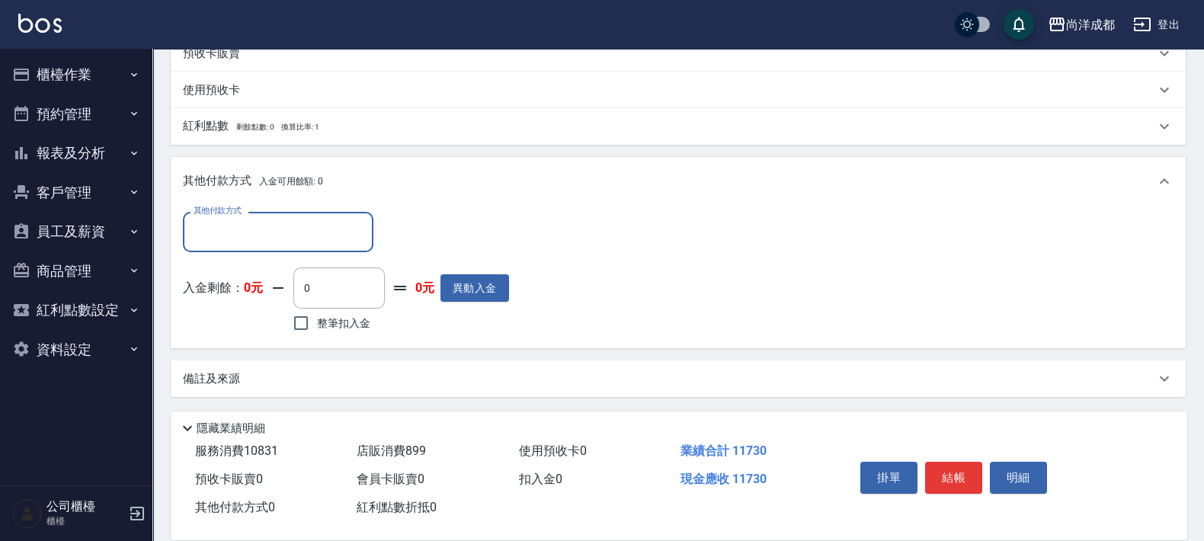
click at [313, 237] on input "其他付款方式" at bounding box center [278, 232] width 177 height 27
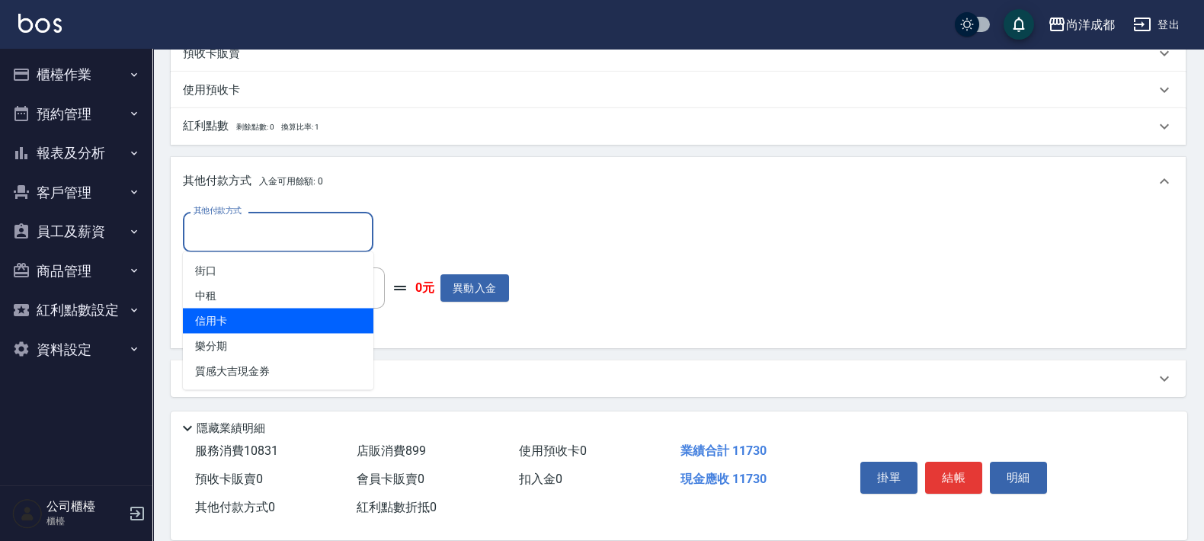
click at [228, 314] on span "信用卡" at bounding box center [278, 321] width 191 height 25
type input "信用卡"
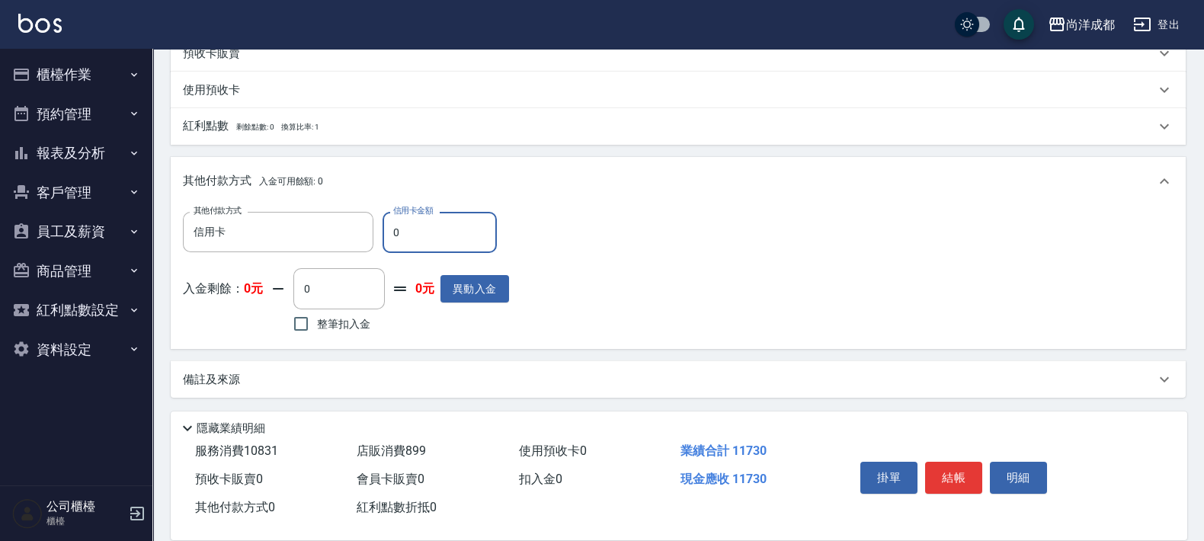
click at [442, 250] on input "0" at bounding box center [440, 232] width 114 height 41
type input "11"
type input "1160"
type input "1173"
type input "0"
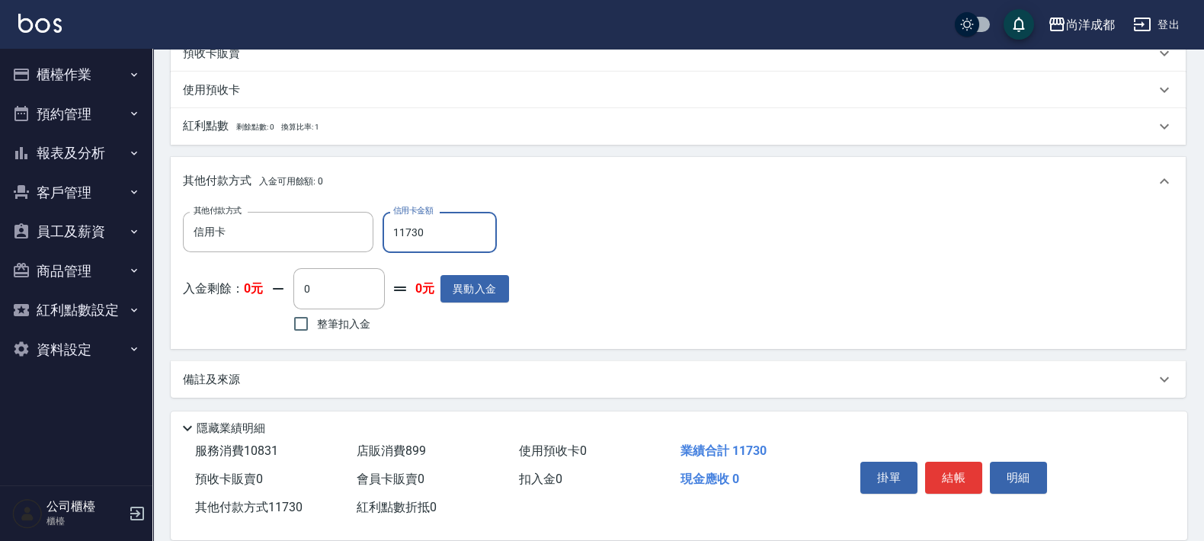
type input "11730"
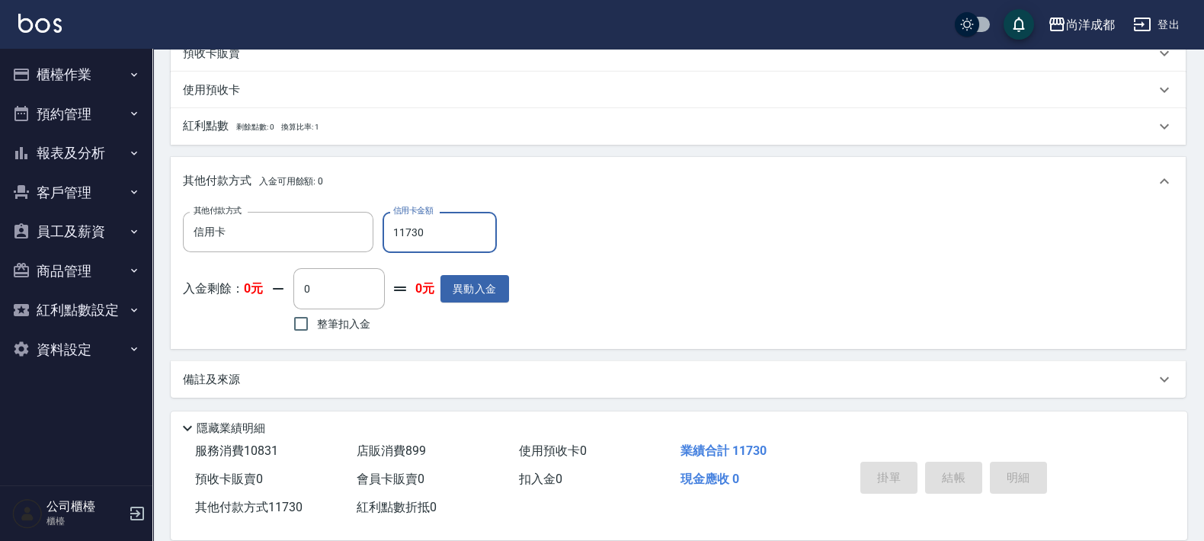
type input "[DATE] 20:38"
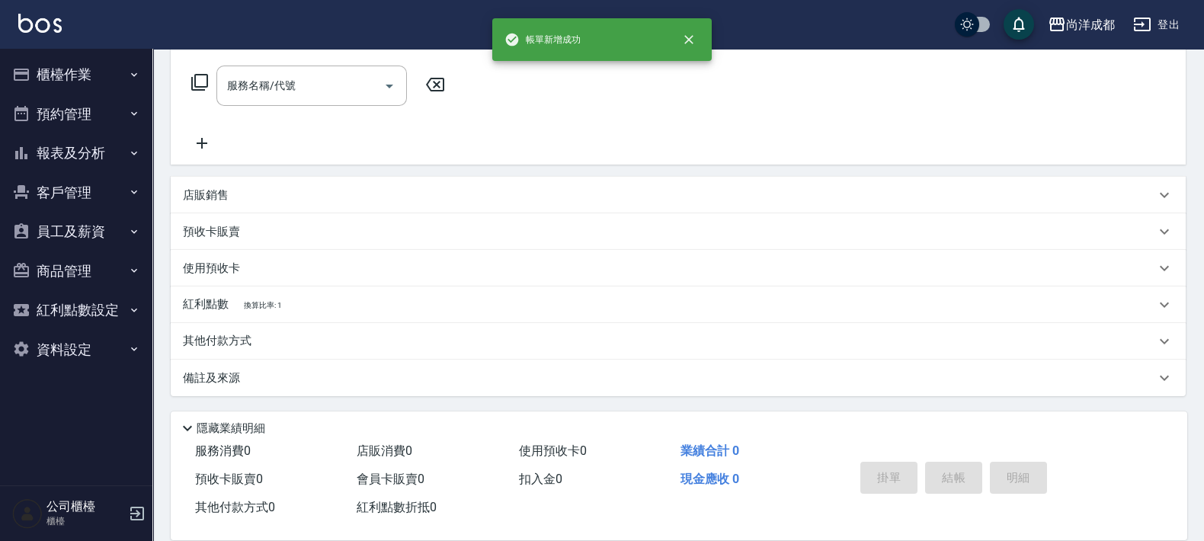
scroll to position [0, 0]
